Goal: Task Accomplishment & Management: Manage account settings

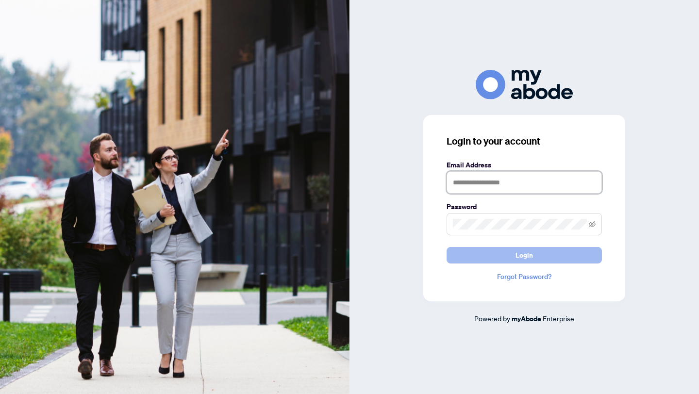
type input "**********"
click at [522, 255] on span "Login" at bounding box center [524, 256] width 17 height 16
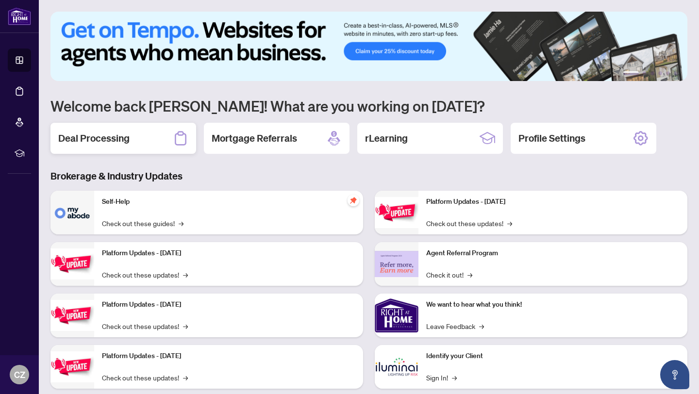
click at [99, 141] on h2 "Deal Processing" at bounding box center [93, 139] width 71 height 14
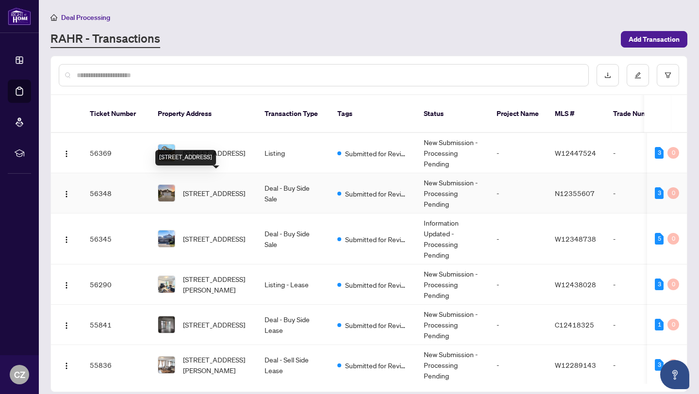
click at [212, 188] on span "[STREET_ADDRESS]" at bounding box center [214, 193] width 62 height 11
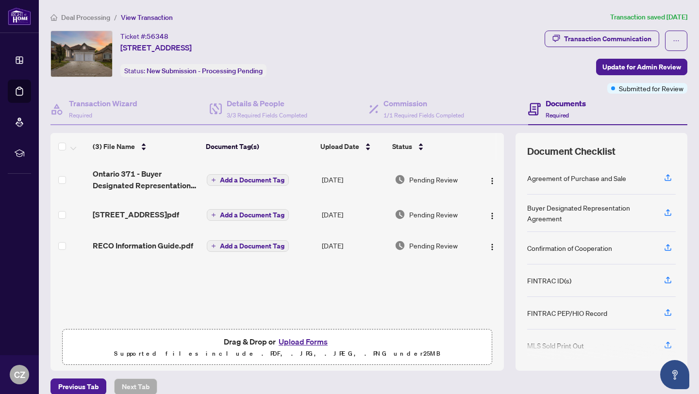
click at [313, 342] on button "Upload Forms" at bounding box center [303, 342] width 55 height 13
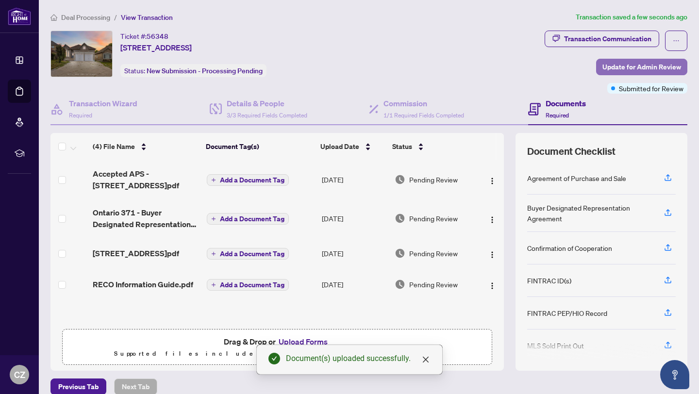
click at [643, 67] on span "Update for Admin Review" at bounding box center [642, 67] width 79 height 16
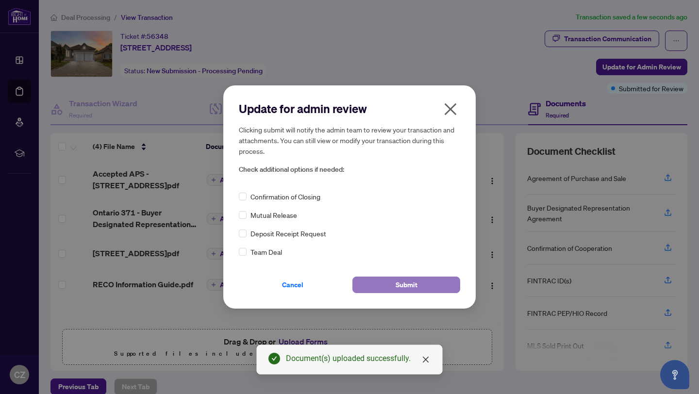
click at [386, 287] on button "Submit" at bounding box center [407, 285] width 108 height 17
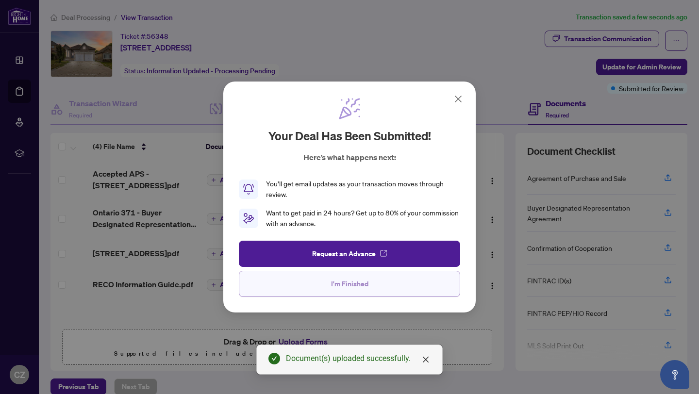
click at [356, 284] on span "I'm Finished" at bounding box center [349, 284] width 37 height 16
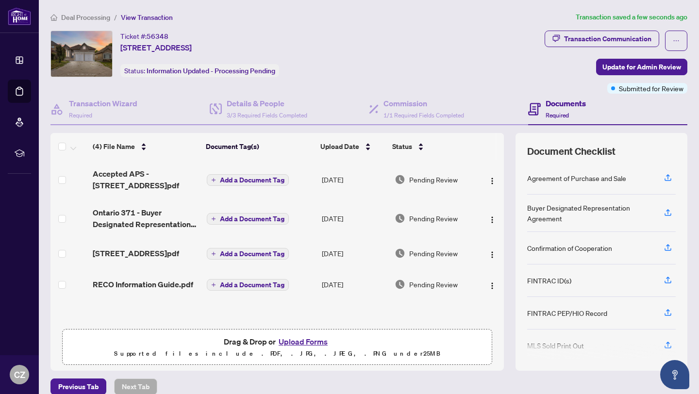
click at [73, 15] on span "Deal Processing" at bounding box center [85, 17] width 49 height 9
